Goal: Transaction & Acquisition: Purchase product/service

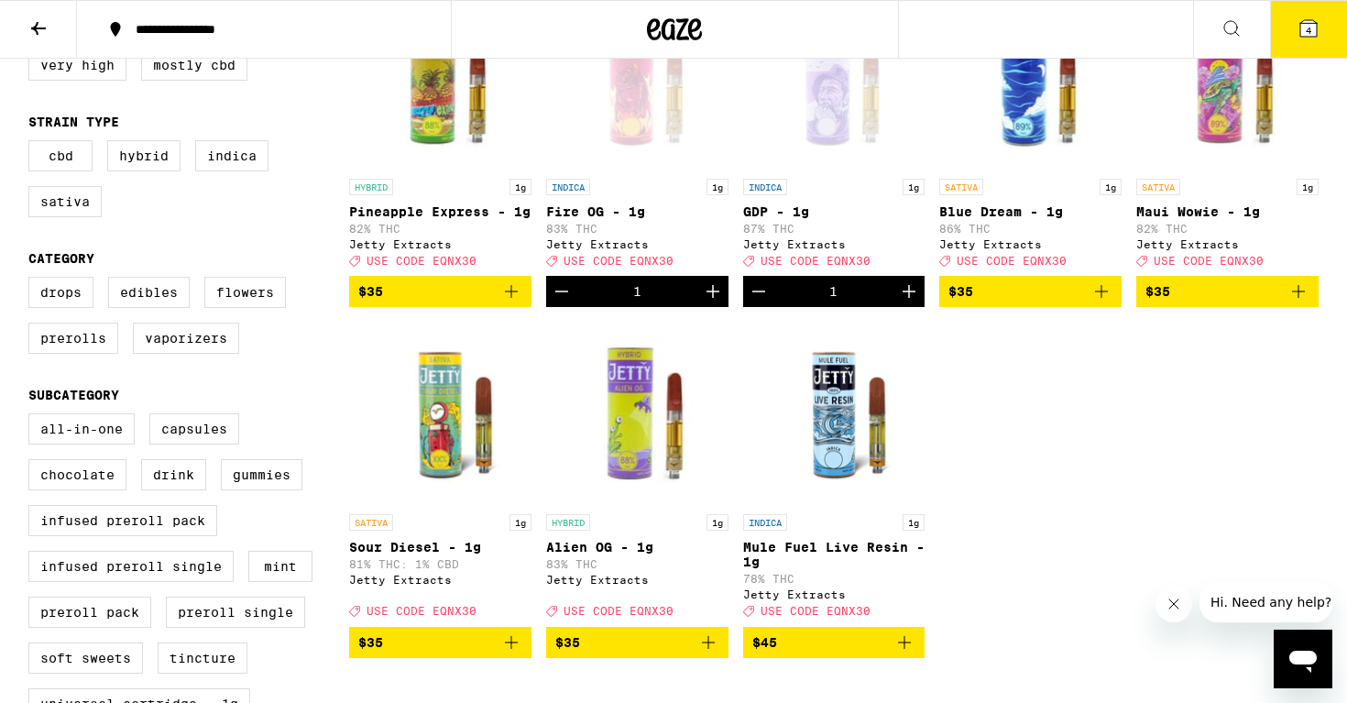
scroll to position [284, 0]
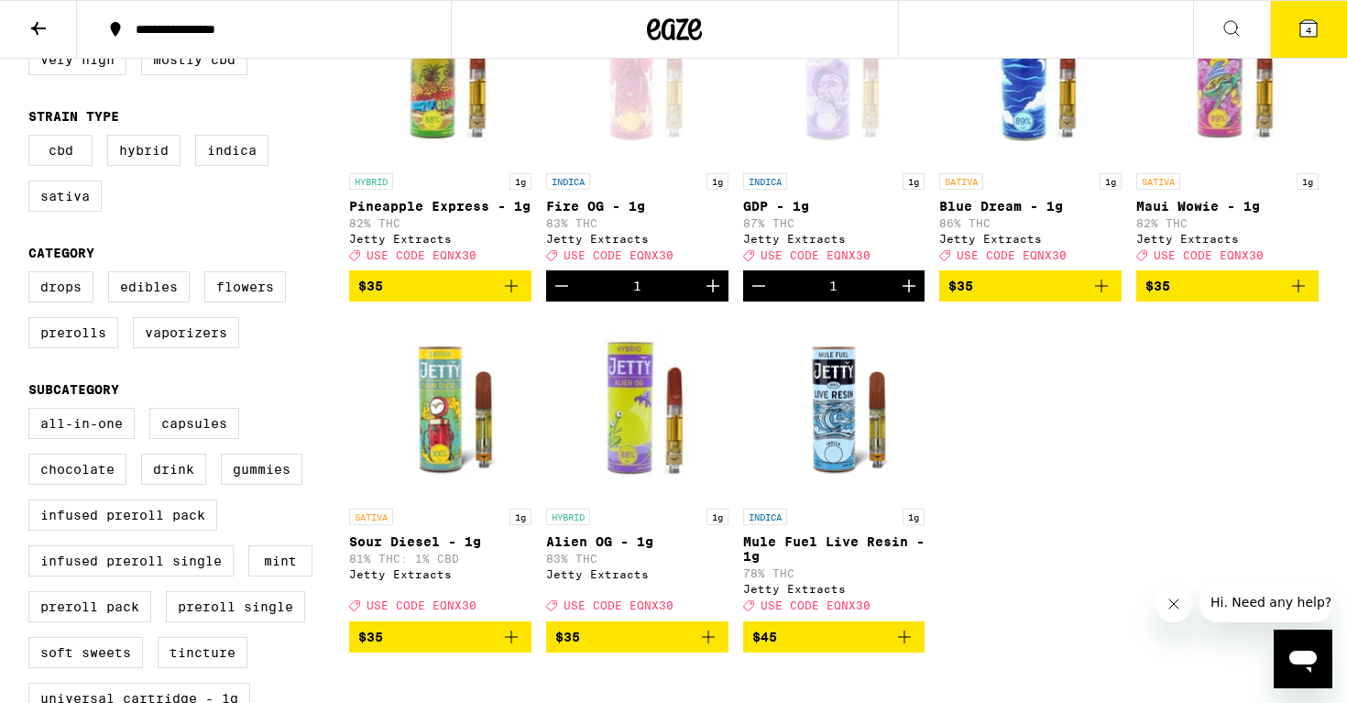
click at [901, 648] on icon "Add to bag" at bounding box center [905, 637] width 22 height 22
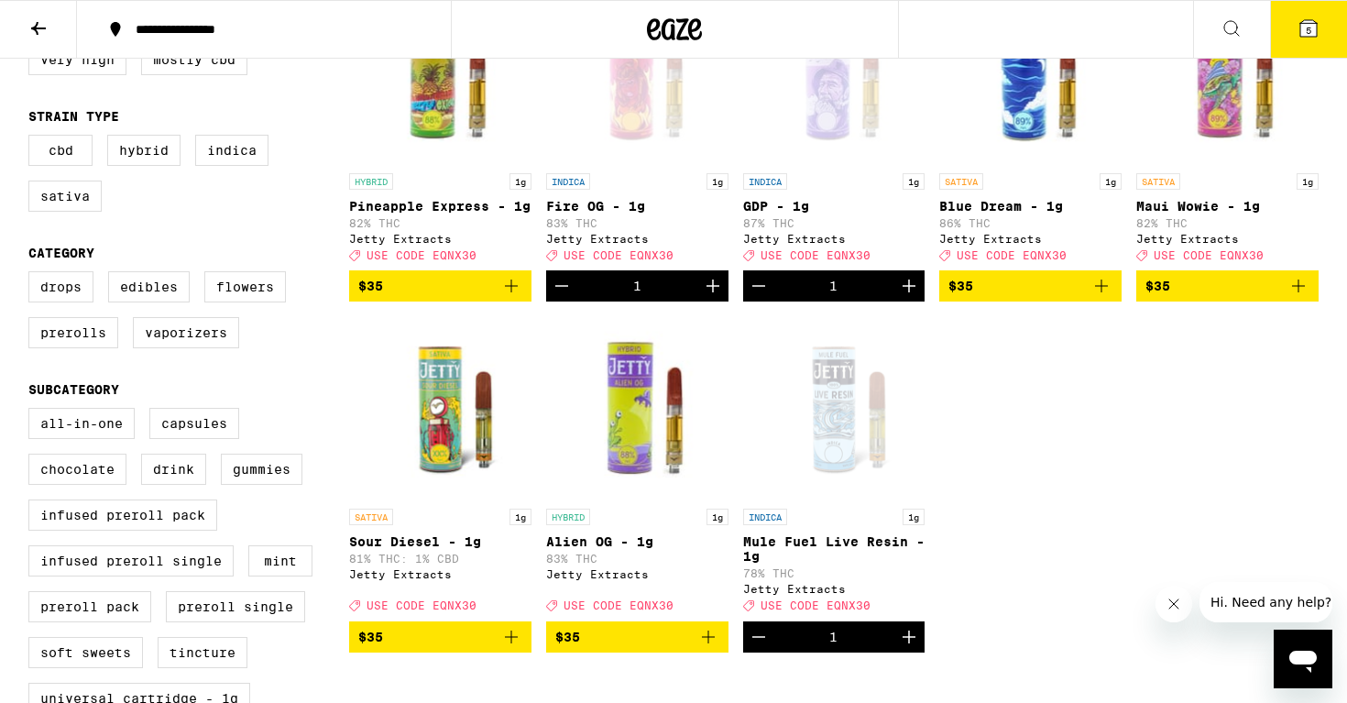
click at [1307, 22] on icon at bounding box center [1309, 28] width 16 height 16
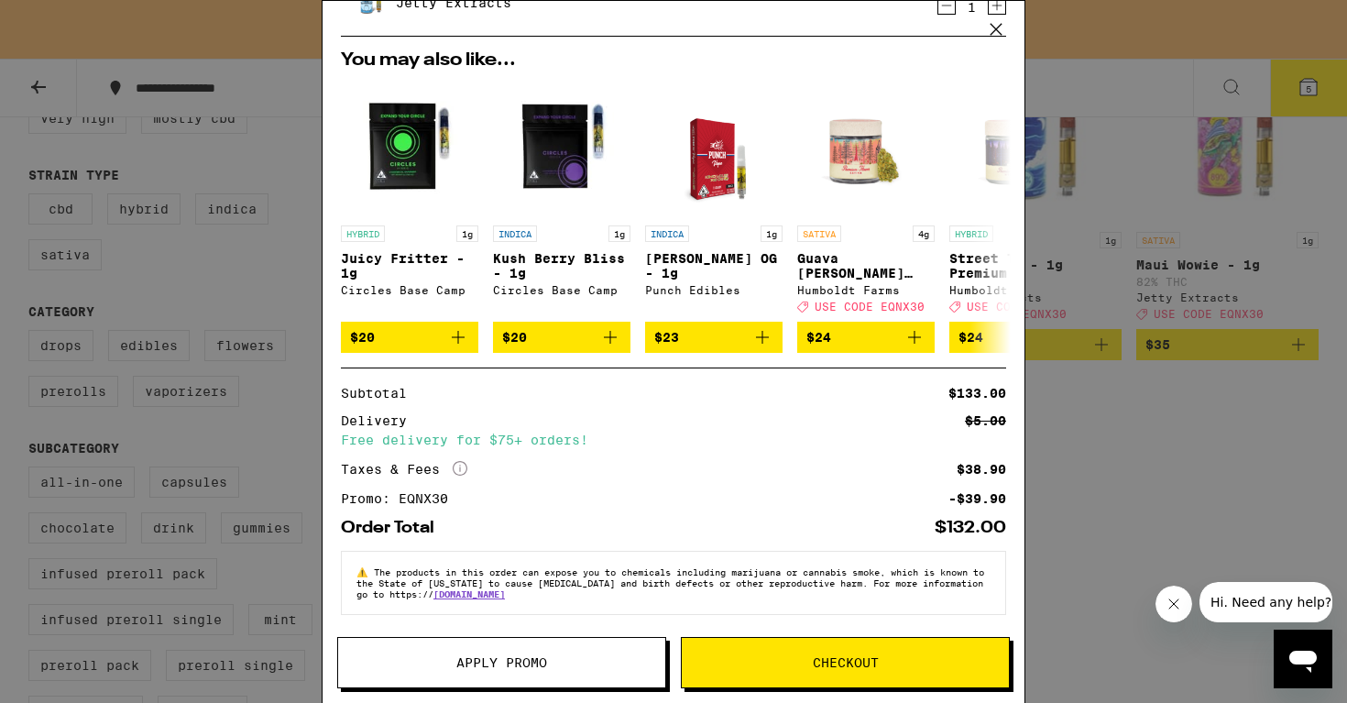
scroll to position [366, 0]
click at [853, 659] on span "Checkout" at bounding box center [846, 662] width 66 height 13
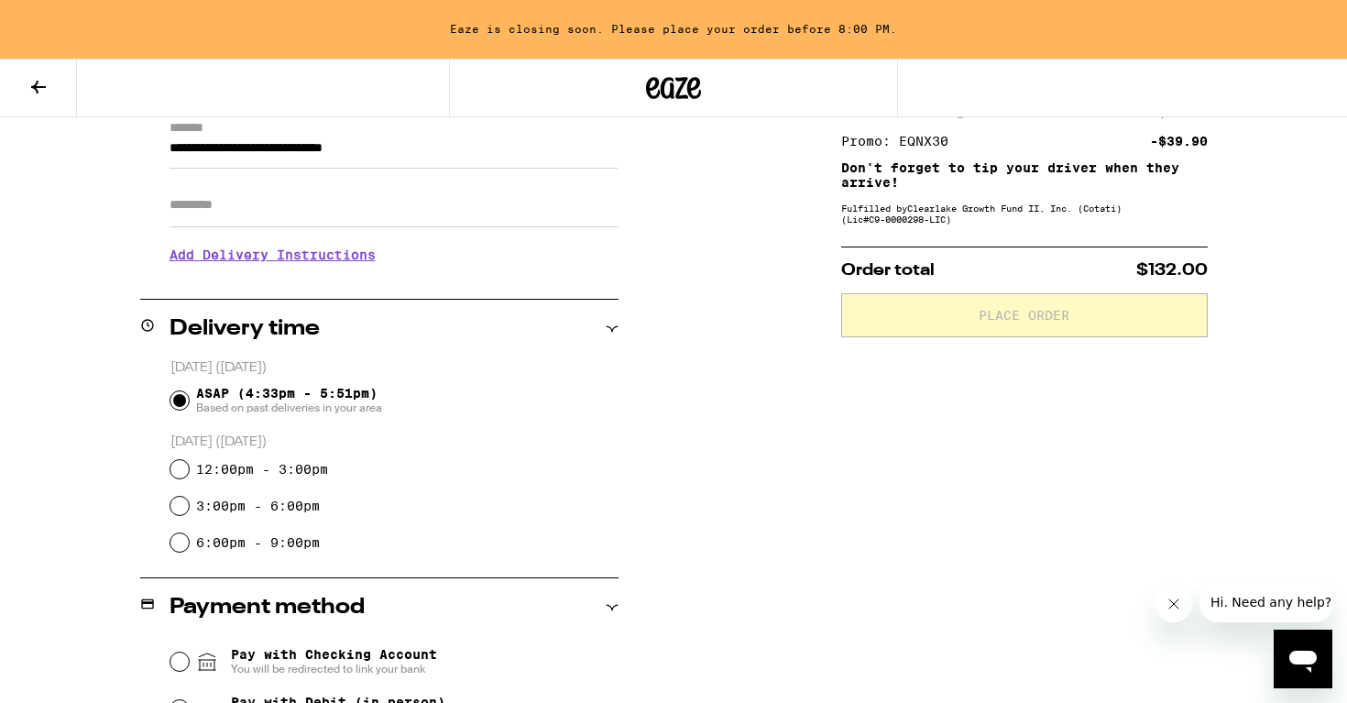
scroll to position [272, 0]
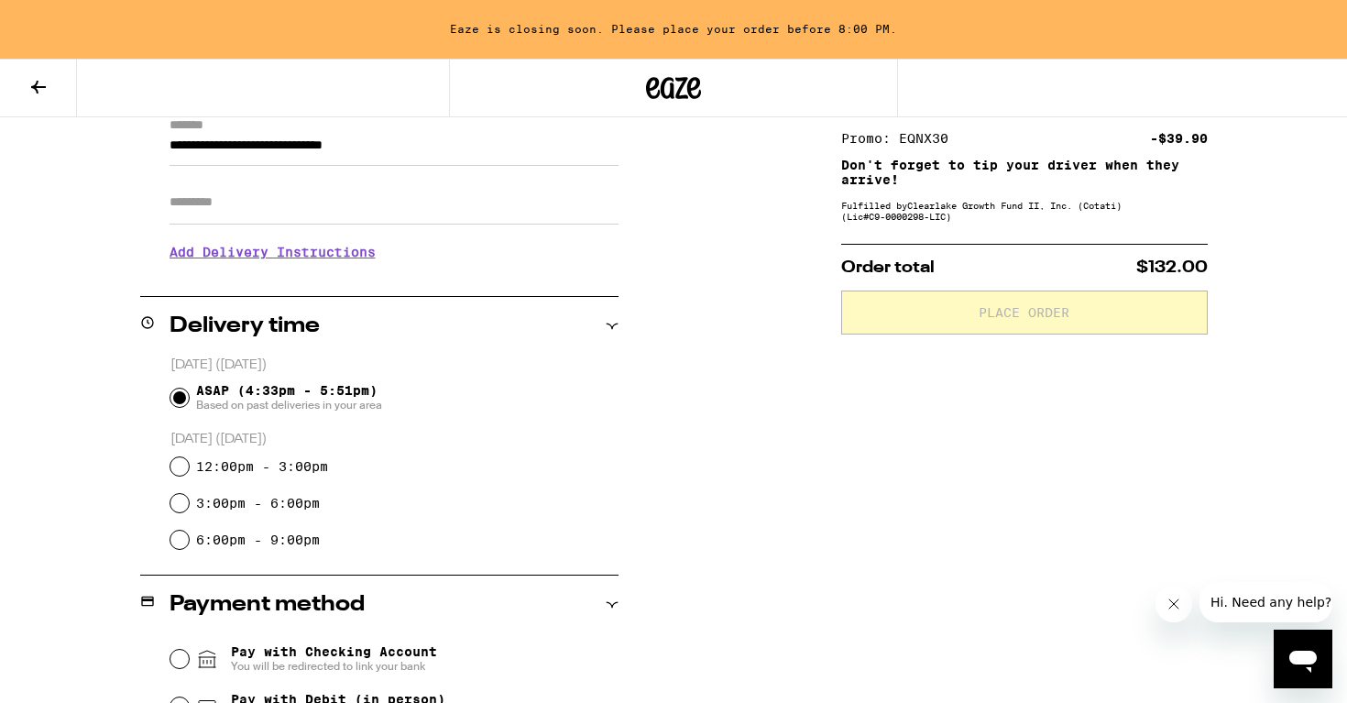
click at [181, 470] on input "12:00pm - 3:00pm" at bounding box center [179, 466] width 18 height 18
radio input "true"
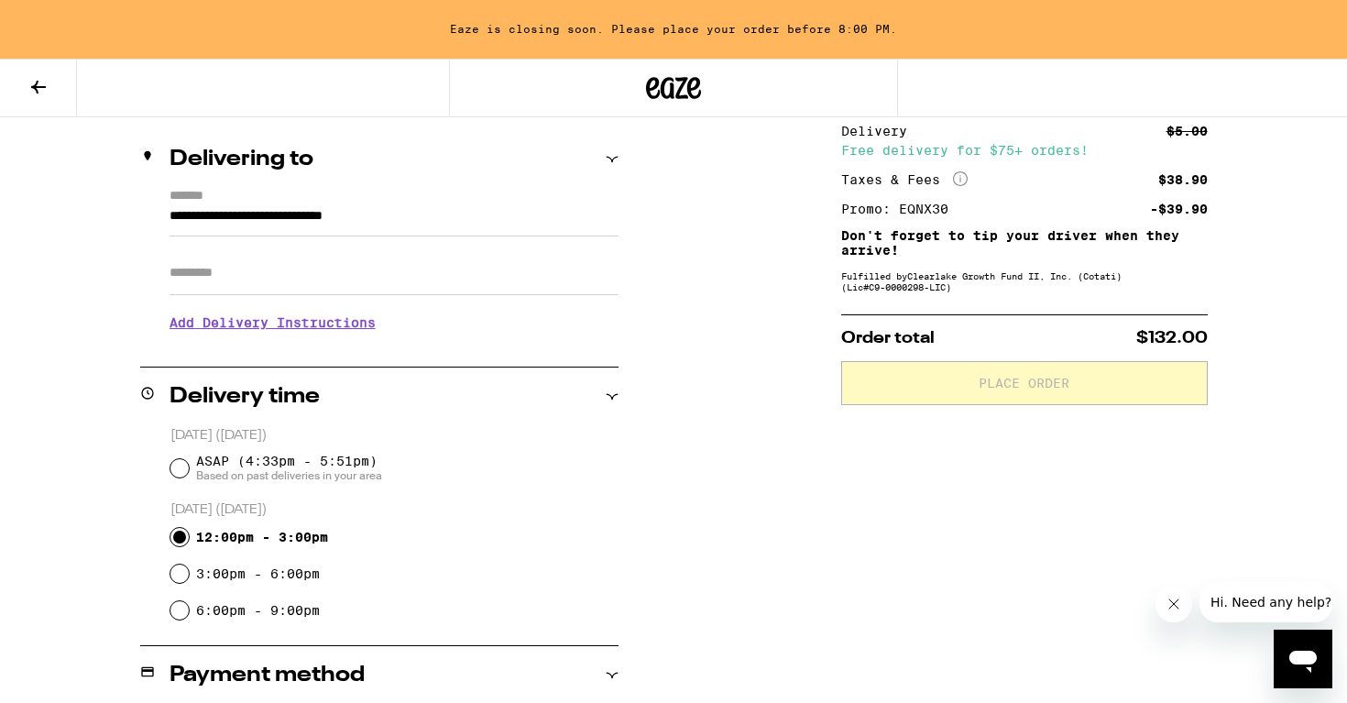
scroll to position [192, 0]
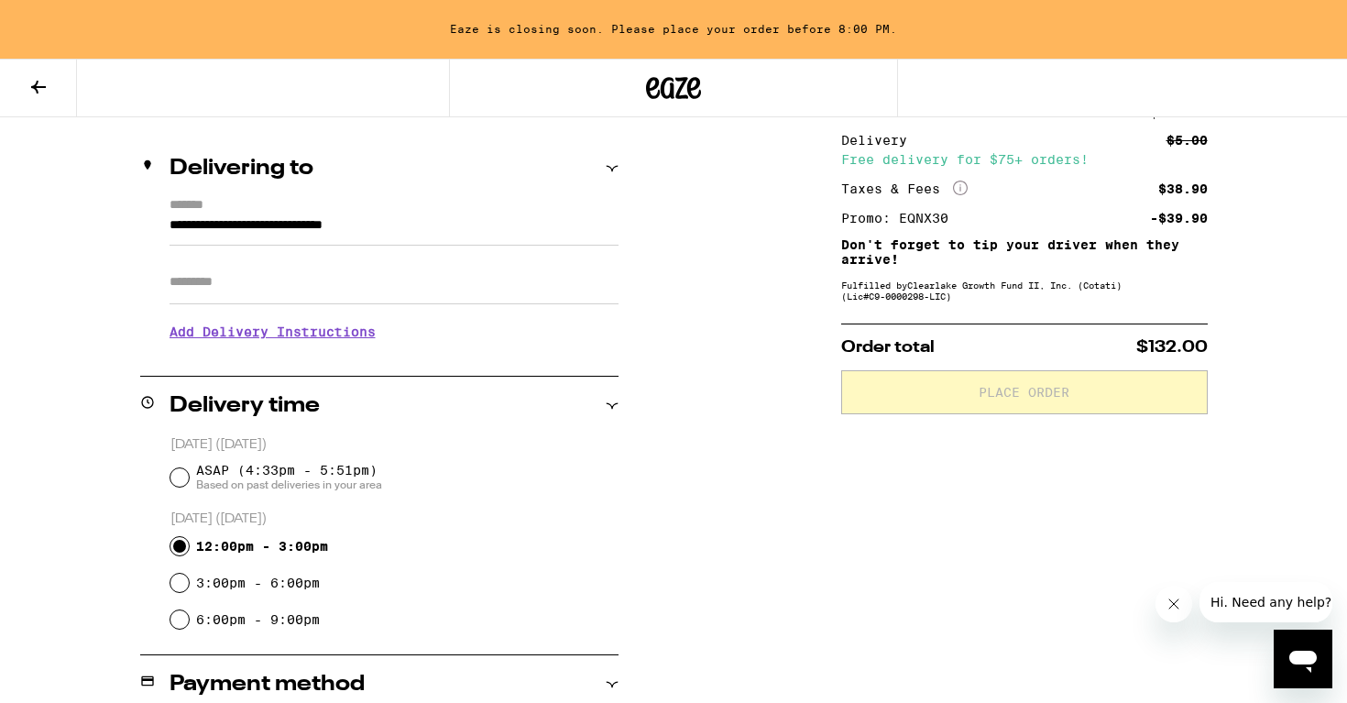
click at [260, 334] on h3 "Add Delivery Instructions" at bounding box center [394, 332] width 449 height 42
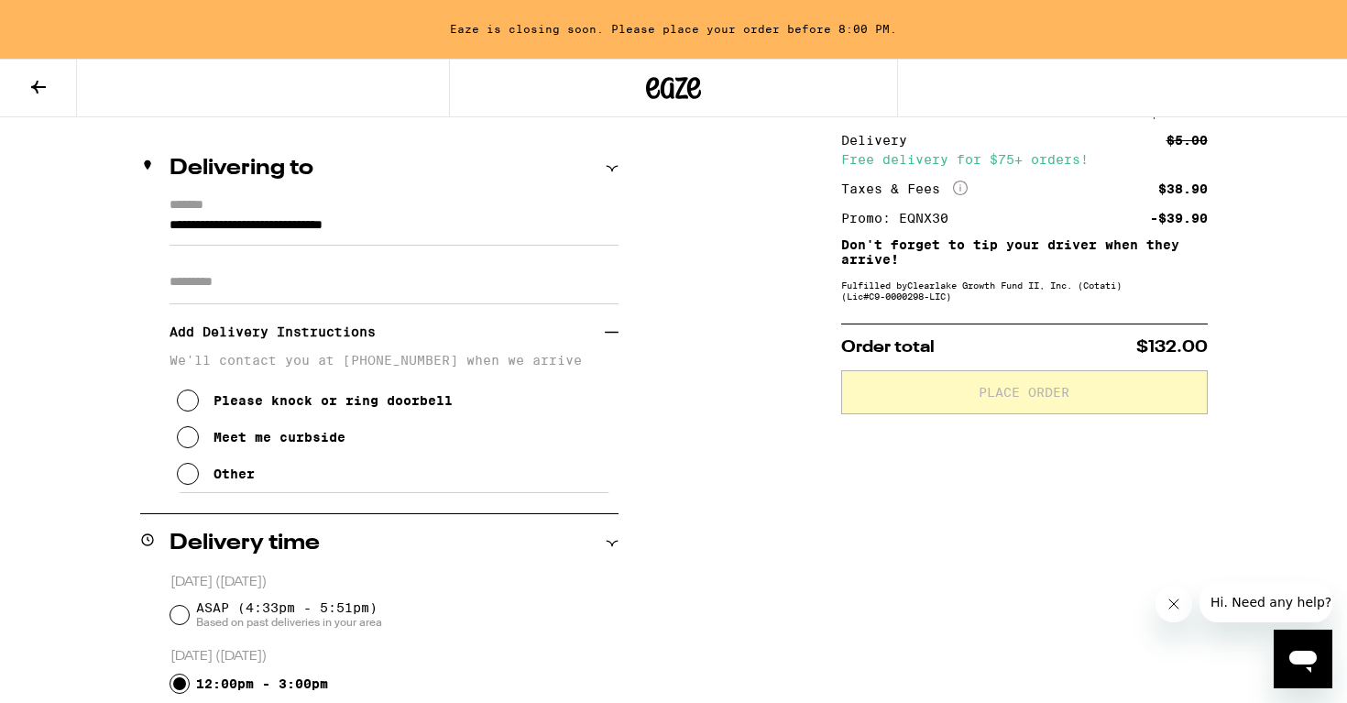
click at [186, 406] on icon at bounding box center [188, 401] width 22 height 22
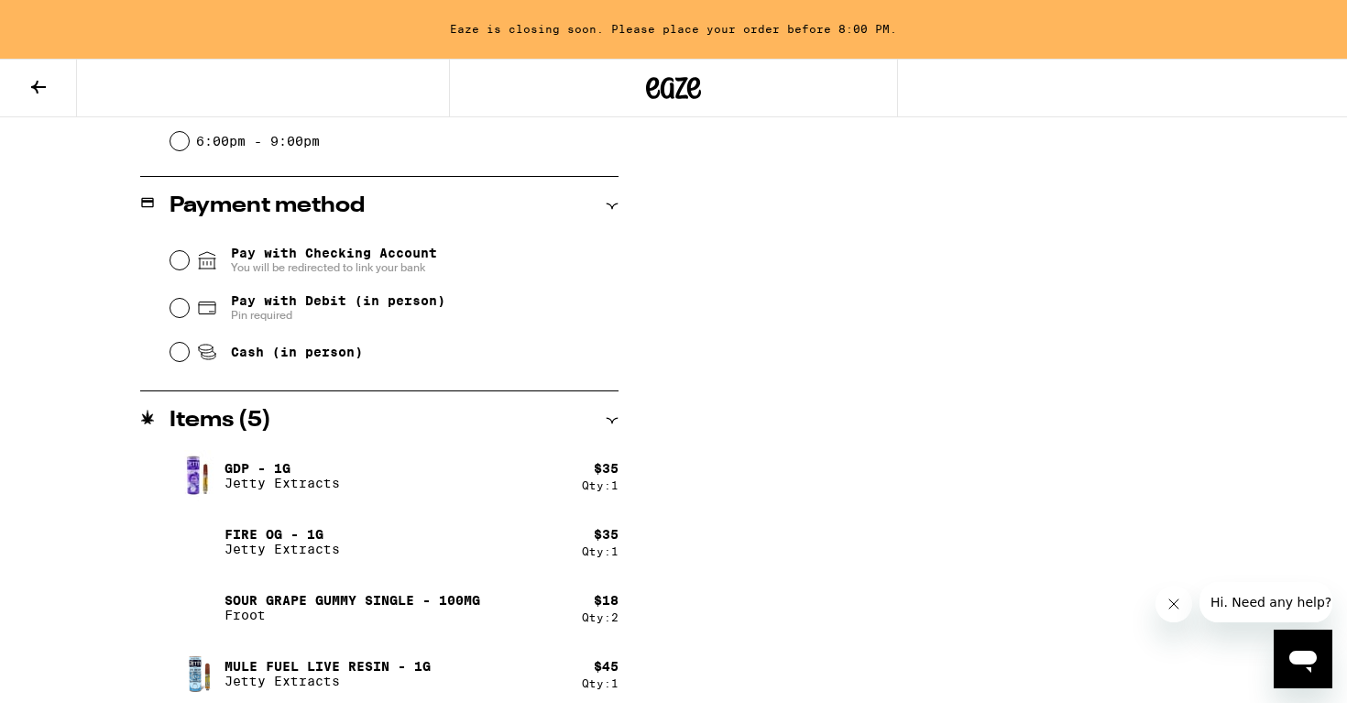
scroll to position [809, 0]
click at [184, 310] on input "Pay with Debit (in person) Pin required" at bounding box center [179, 307] width 18 height 18
radio input "true"
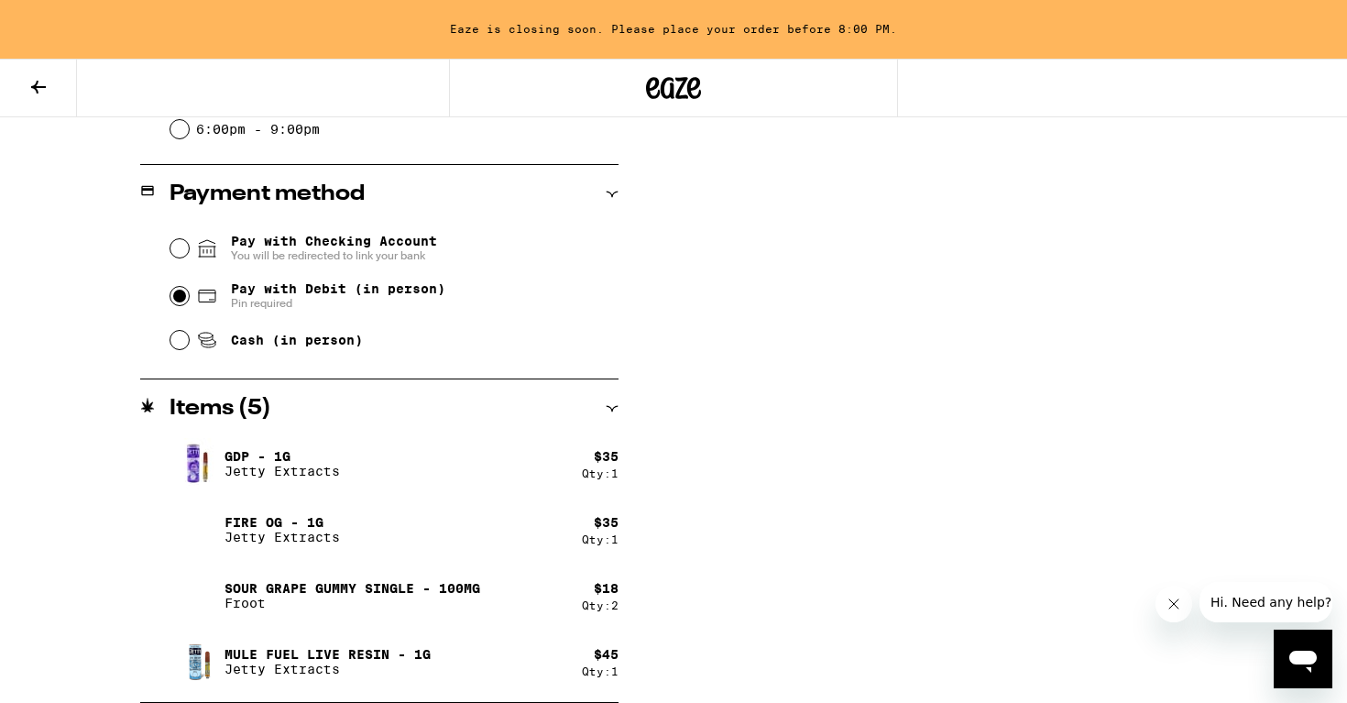
scroll to position [820, 0]
click at [1169, 602] on icon "Close message from company" at bounding box center [1174, 604] width 15 height 15
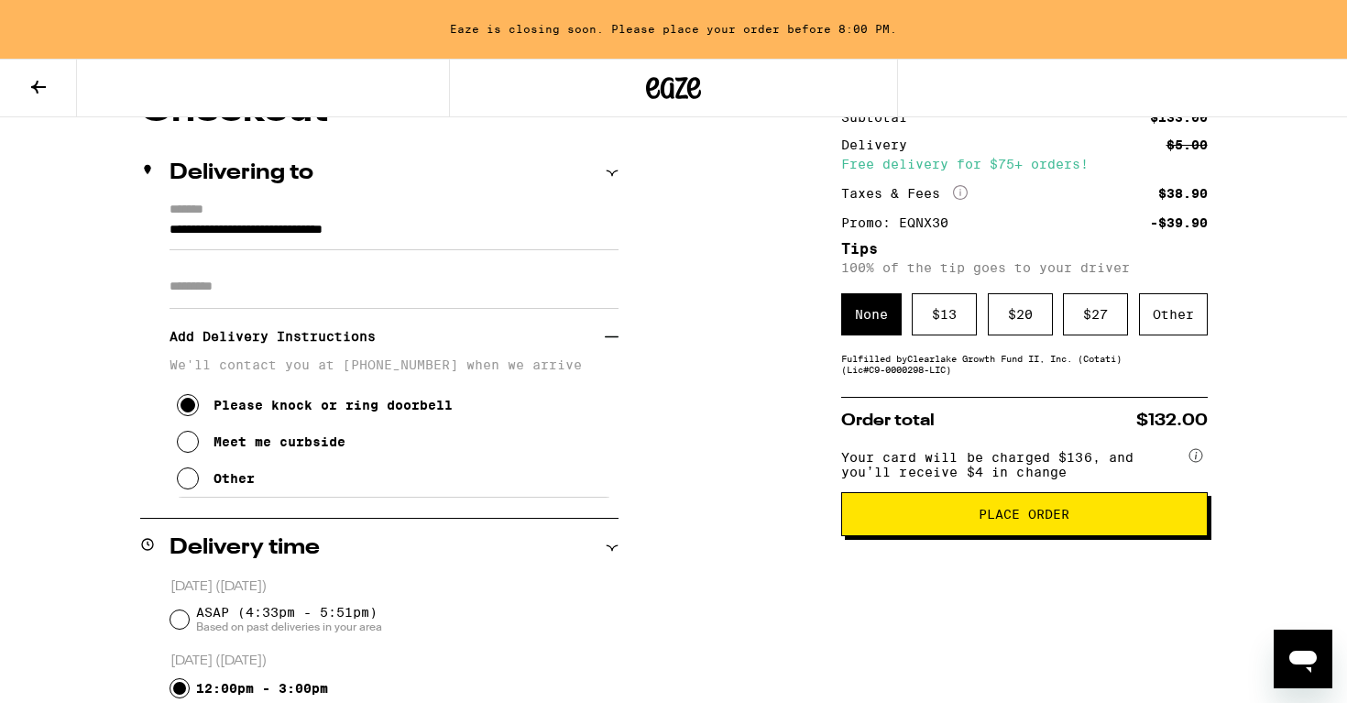
scroll to position [269, 0]
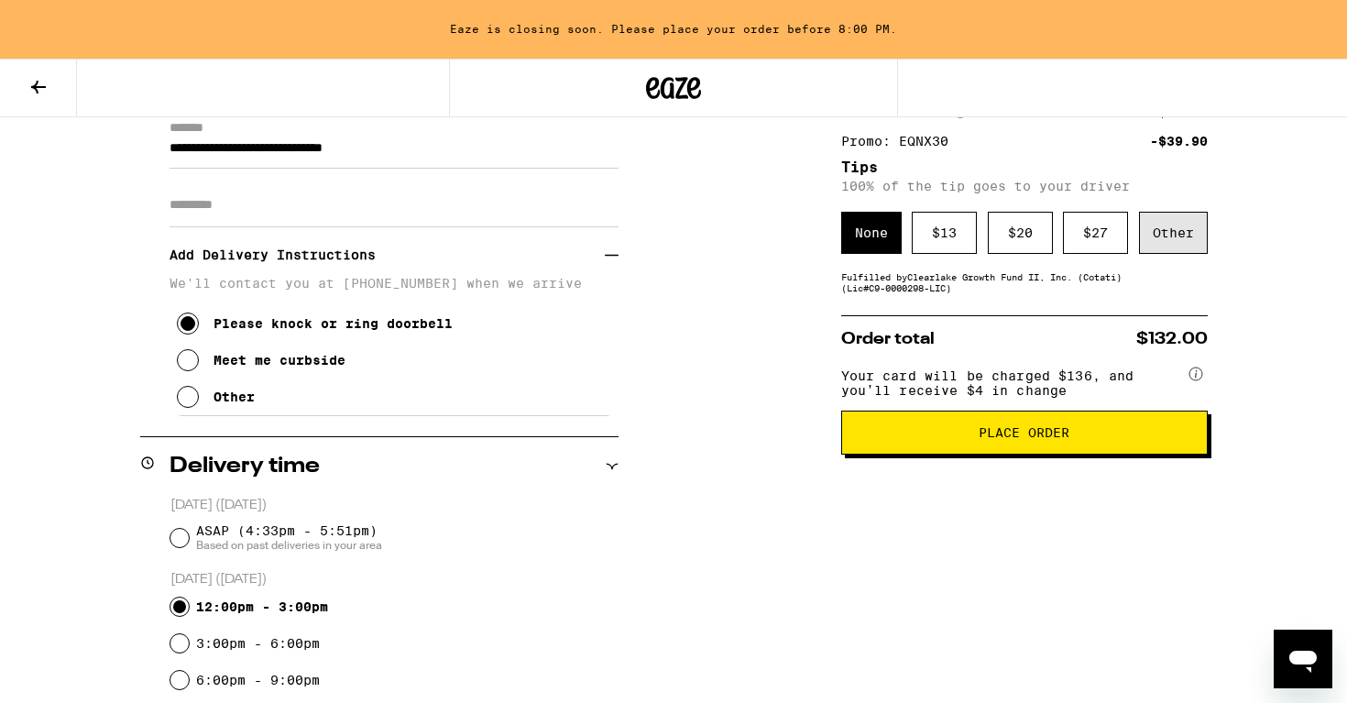
click at [1182, 228] on div "Other" at bounding box center [1173, 233] width 69 height 42
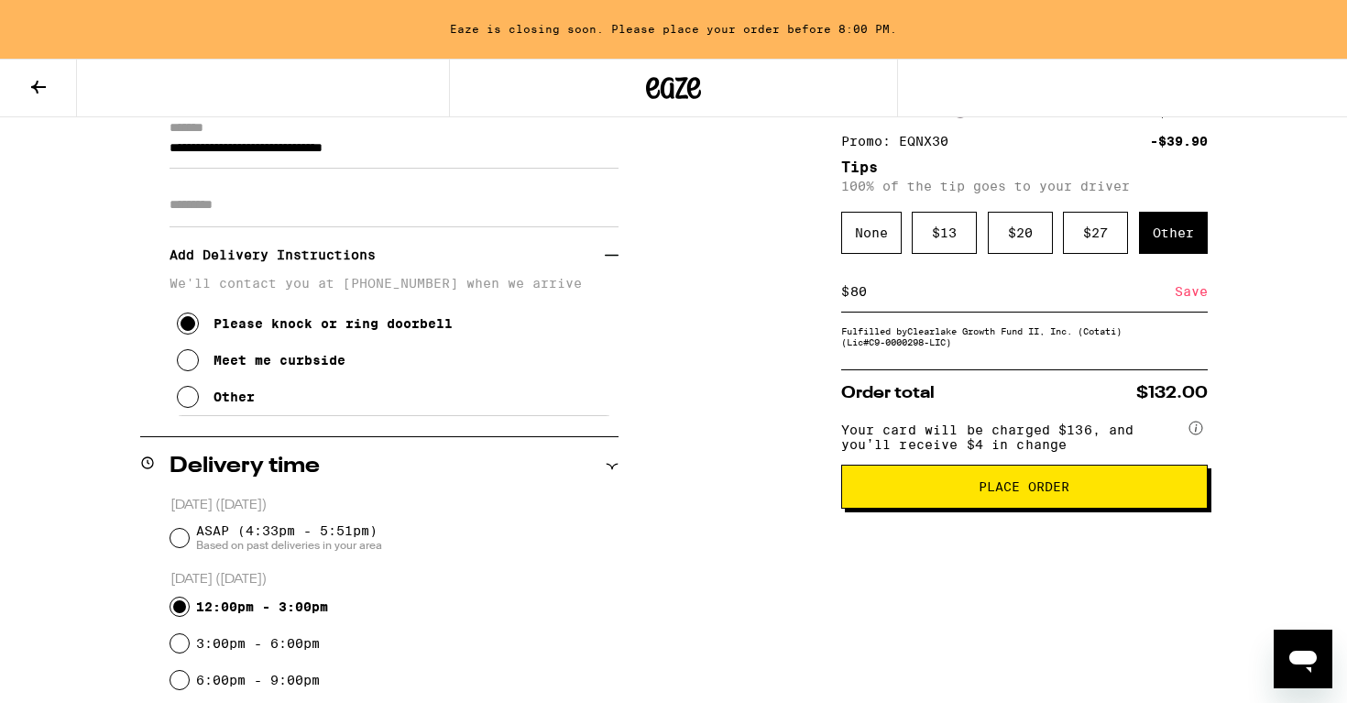
type input "8"
click at [1053, 364] on div "Subtotal $133.00 Delivery $5.00 Free delivery for $75+ orders! Taxes & Fees Mor…" at bounding box center [1024, 632] width 367 height 1243
click at [885, 291] on input "8" at bounding box center [1012, 291] width 325 height 16
type input "10"
click at [1196, 293] on div "Save" at bounding box center [1191, 291] width 33 height 40
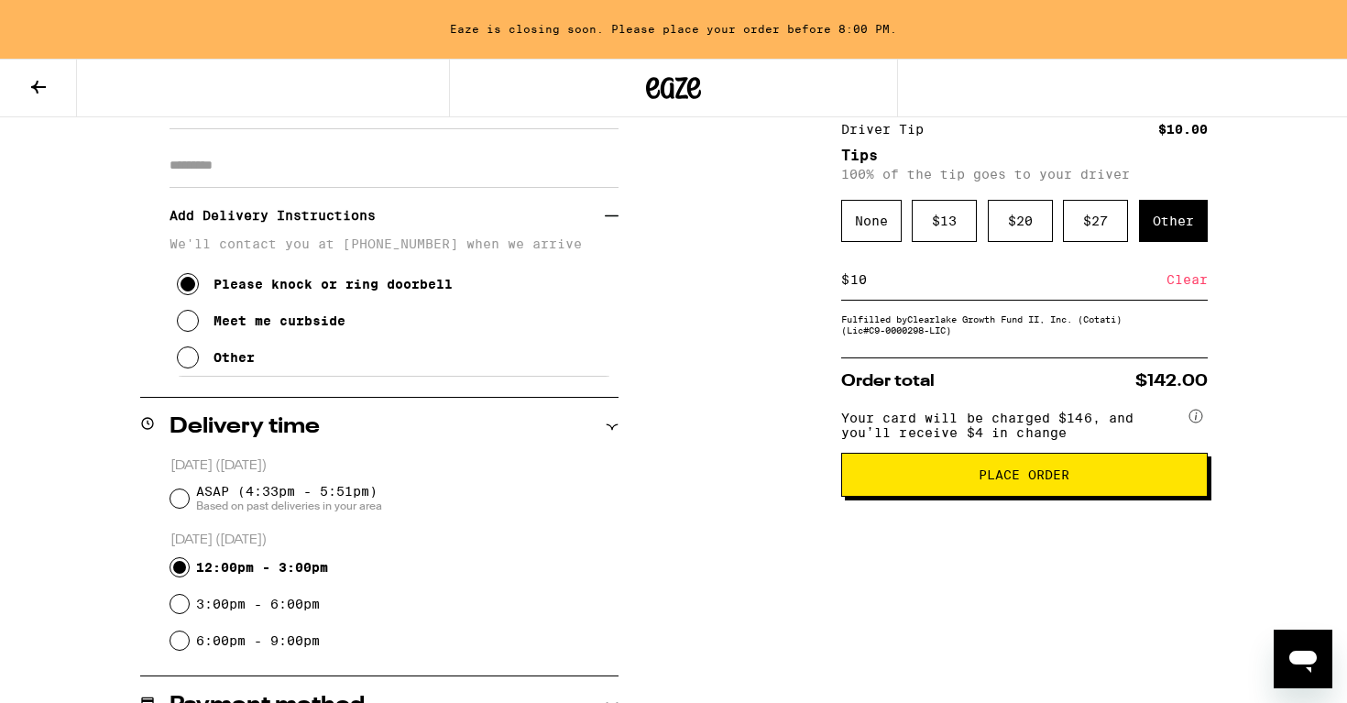
scroll to position [378, 0]
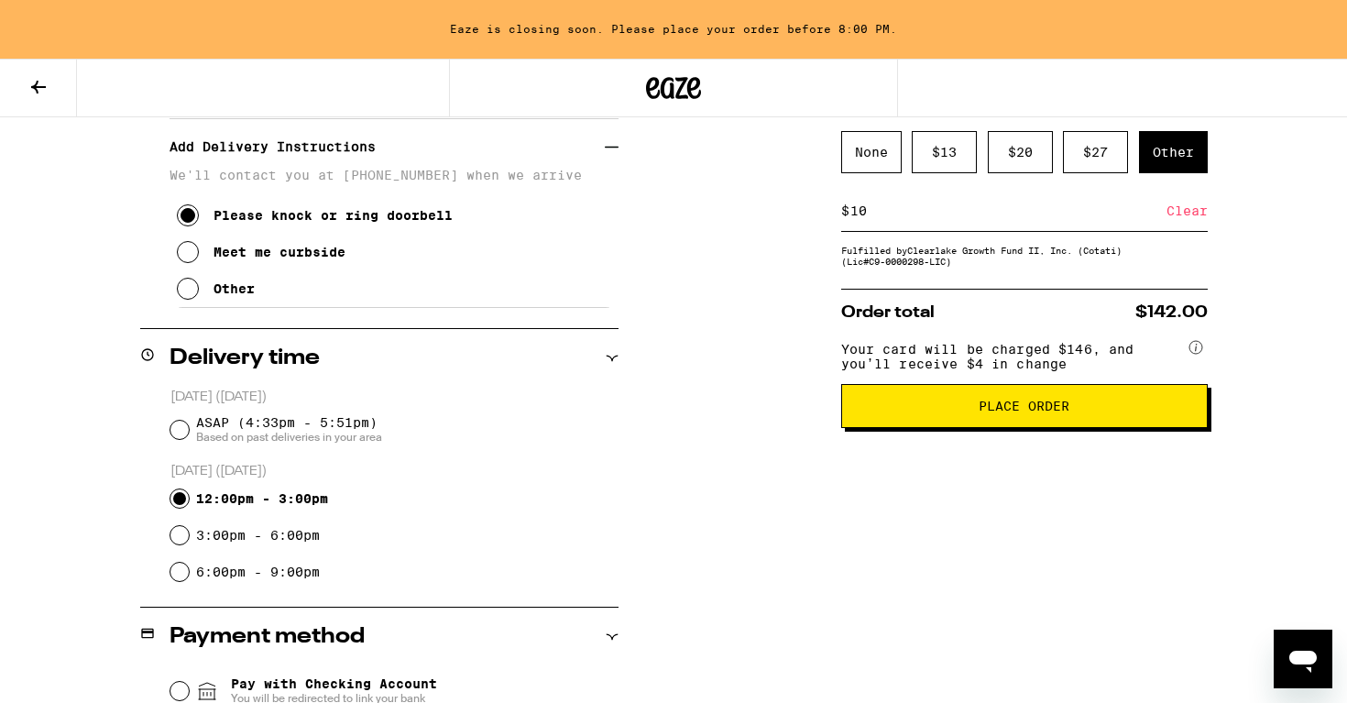
click at [176, 430] on input "ASAP (4:33pm - 5:51pm) Based on past deliveries in your area" at bounding box center [179, 430] width 18 height 18
radio input "true"
click at [180, 497] on input "12:00pm - 3:00pm" at bounding box center [179, 498] width 18 height 18
radio input "true"
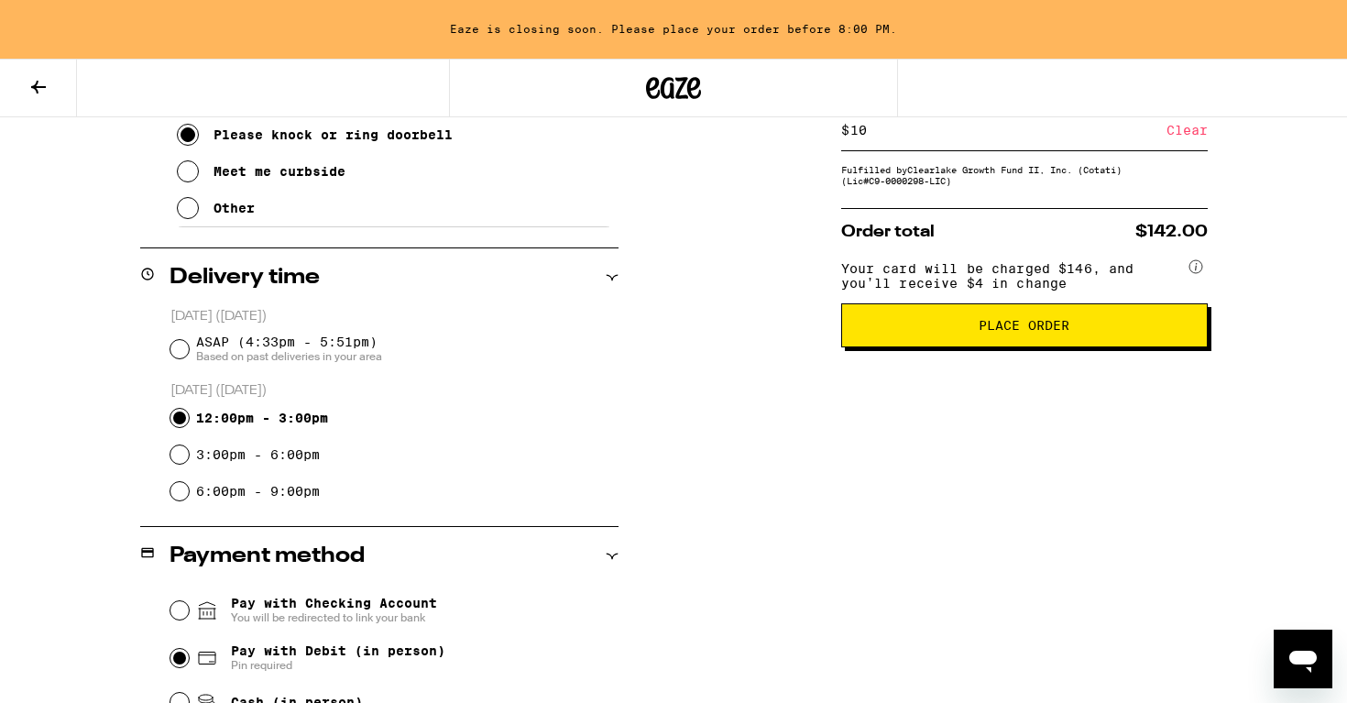
scroll to position [459, 0]
click at [183, 353] on input "ASAP (4:33pm - 5:51pm) Based on past deliveries in your area" at bounding box center [179, 348] width 18 height 18
radio input "true"
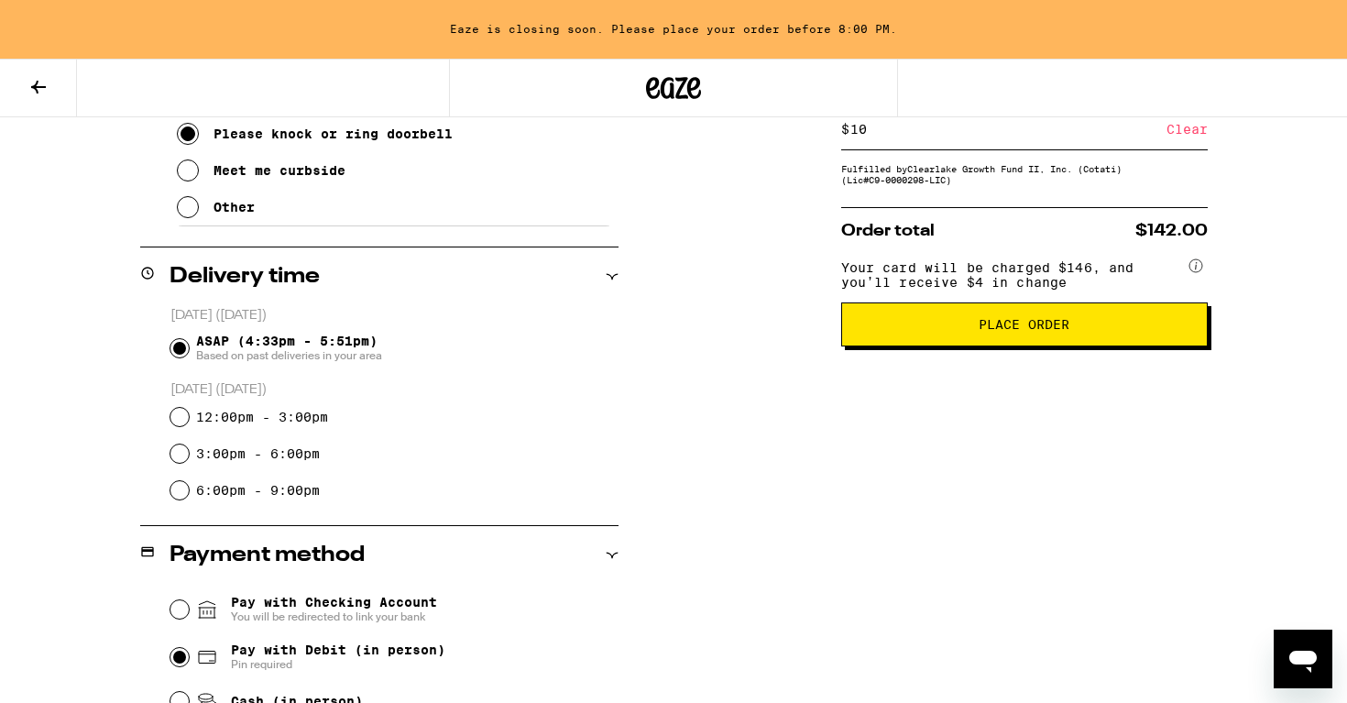
click at [172, 417] on input "12:00pm - 3:00pm" at bounding box center [179, 417] width 18 height 18
radio input "true"
click at [1030, 331] on span "Place Order" at bounding box center [1024, 324] width 91 height 13
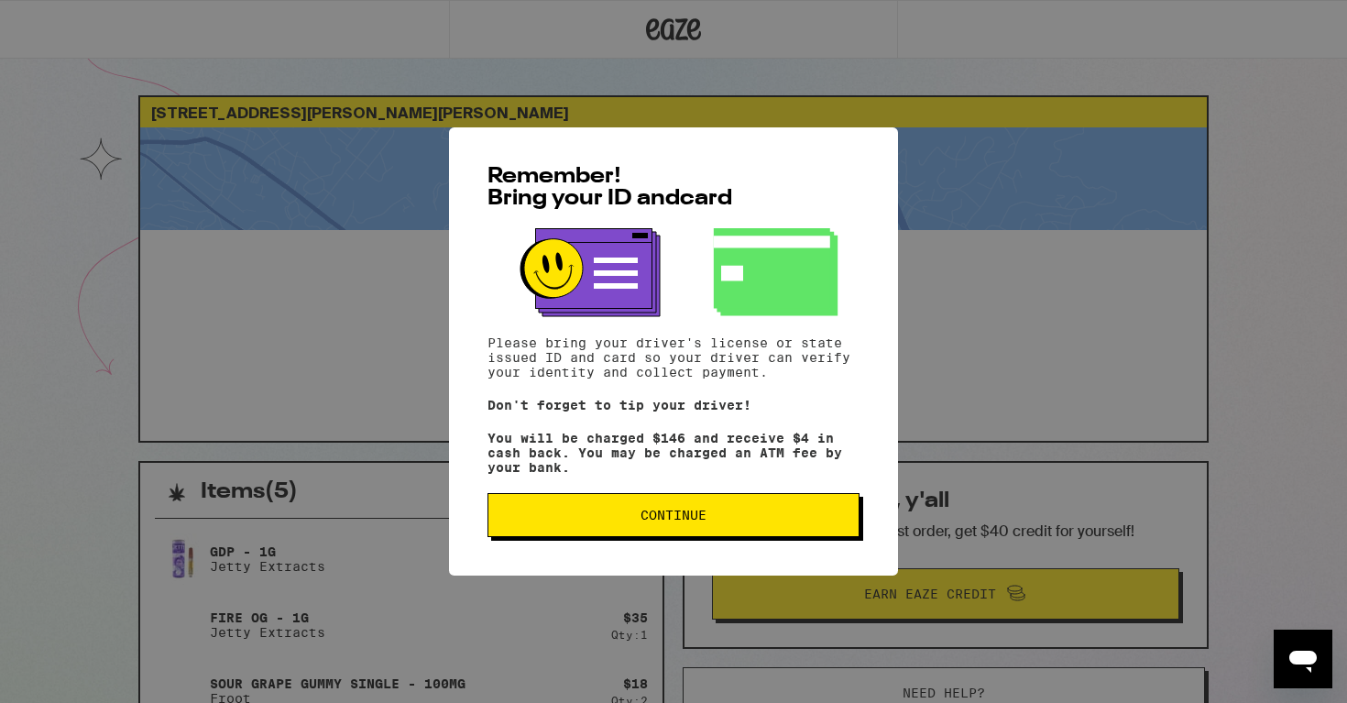
click at [659, 522] on span "Continue" at bounding box center [674, 515] width 66 height 13
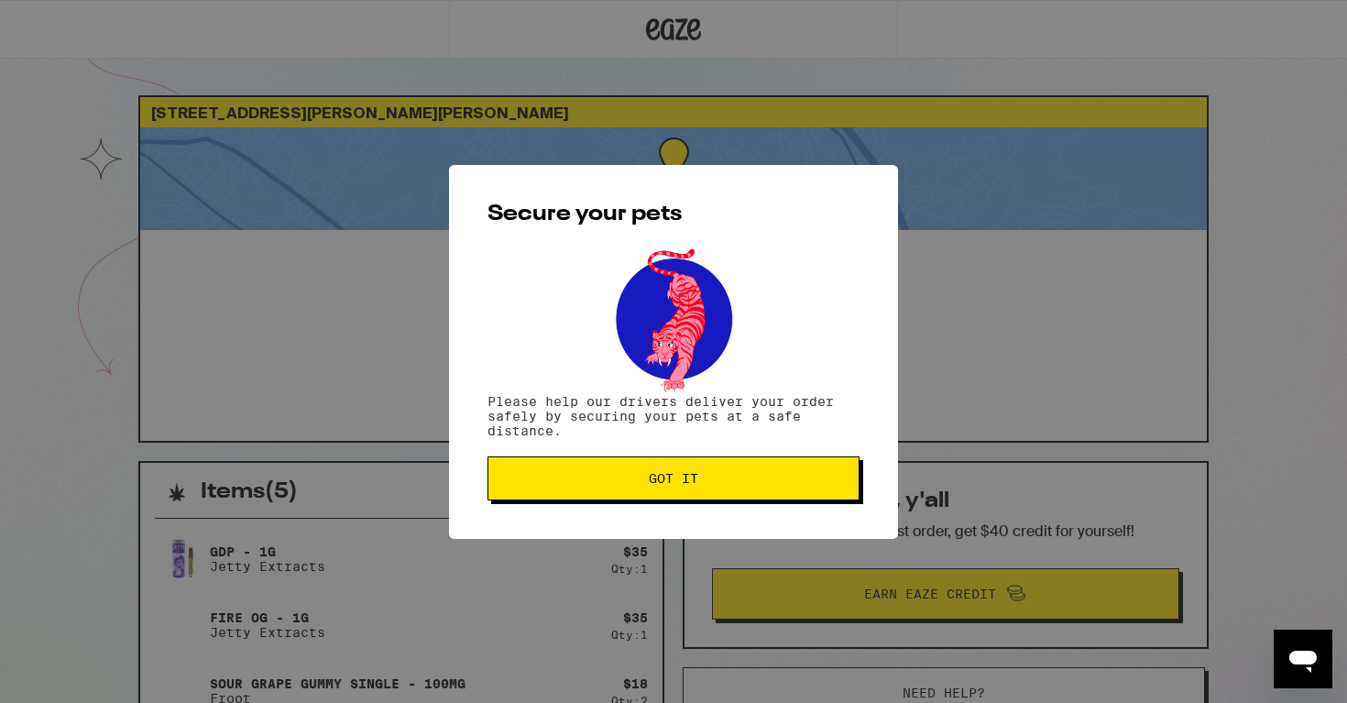
click at [666, 485] on span "Got it" at bounding box center [673, 478] width 49 height 13
